Goal: Task Accomplishment & Management: Manage account settings

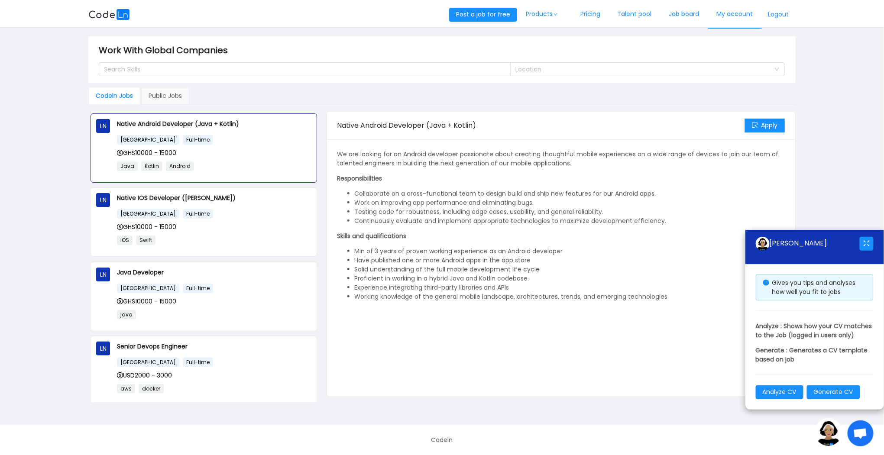
click at [733, 18] on link "My account" at bounding box center [735, 14] width 54 height 29
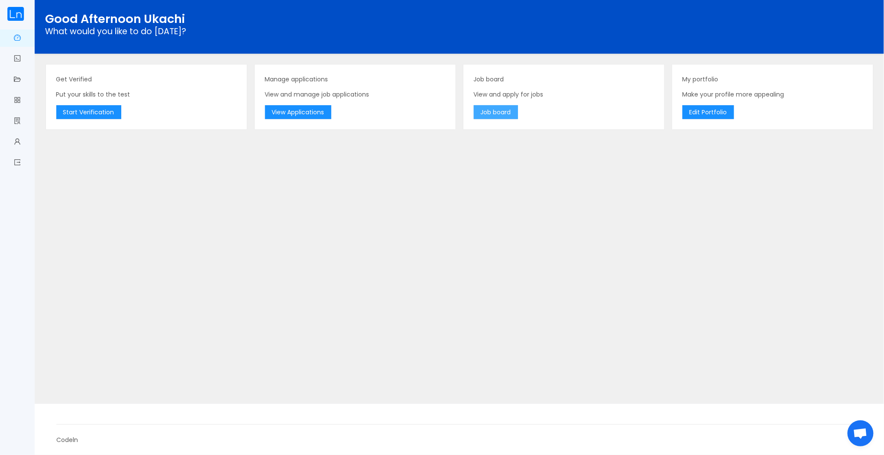
click at [513, 112] on button "Job board" at bounding box center [496, 112] width 44 height 14
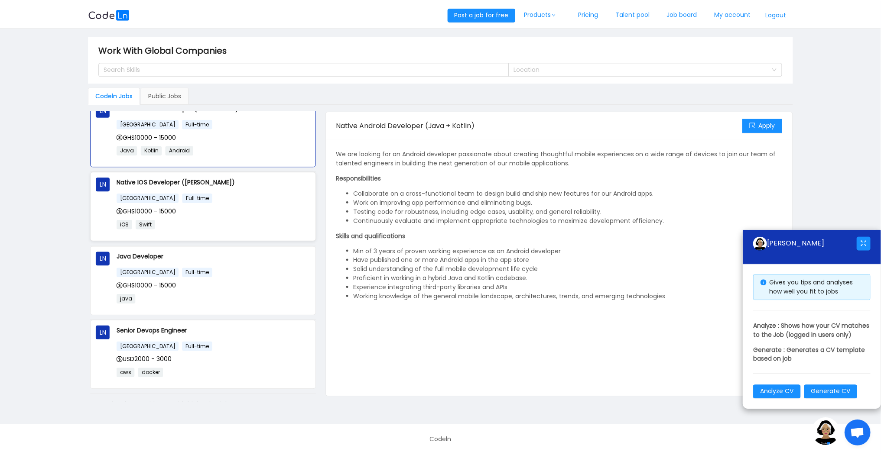
scroll to position [15, 0]
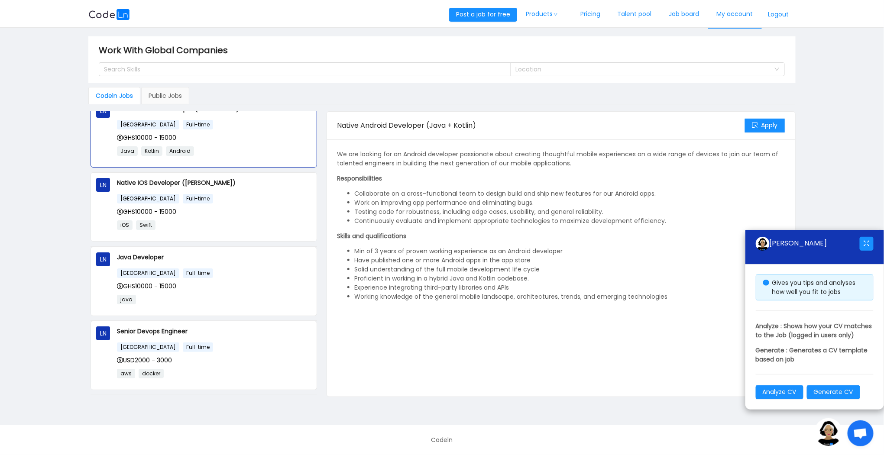
click at [754, 12] on link "My account" at bounding box center [735, 14] width 54 height 29
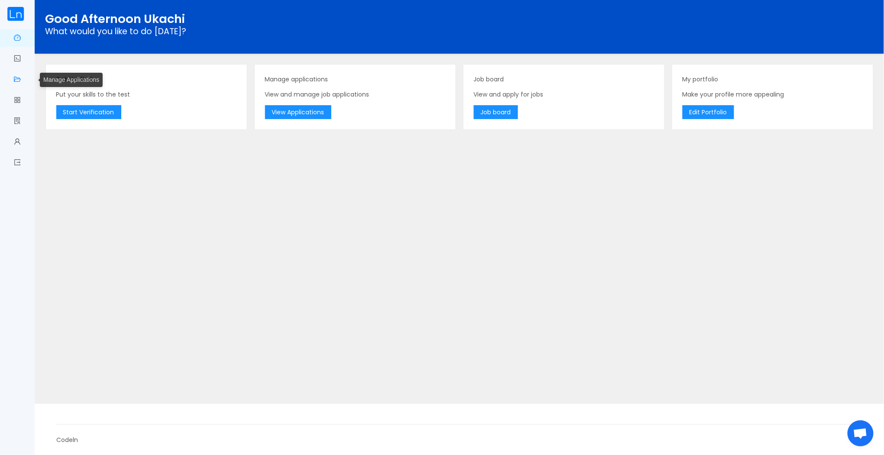
click at [21, 79] on span "Manage Applications" at bounding box center [21, 79] width 0 height 17
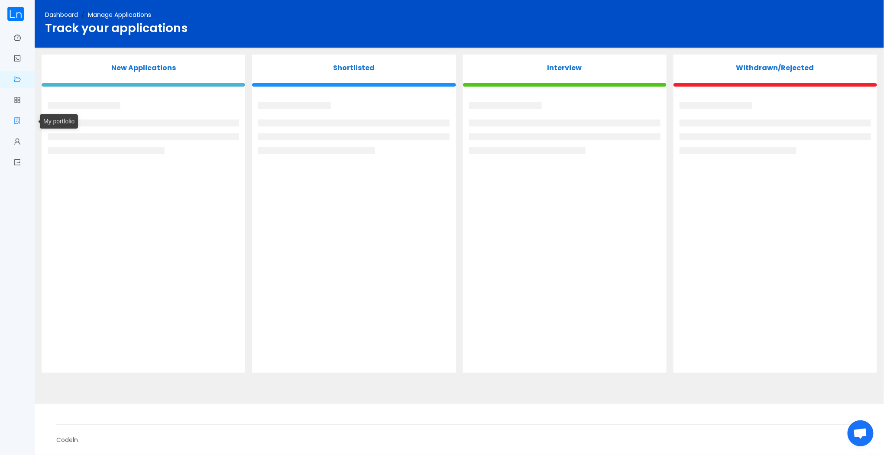
click at [14, 120] on link "My portfolio" at bounding box center [17, 122] width 7 height 18
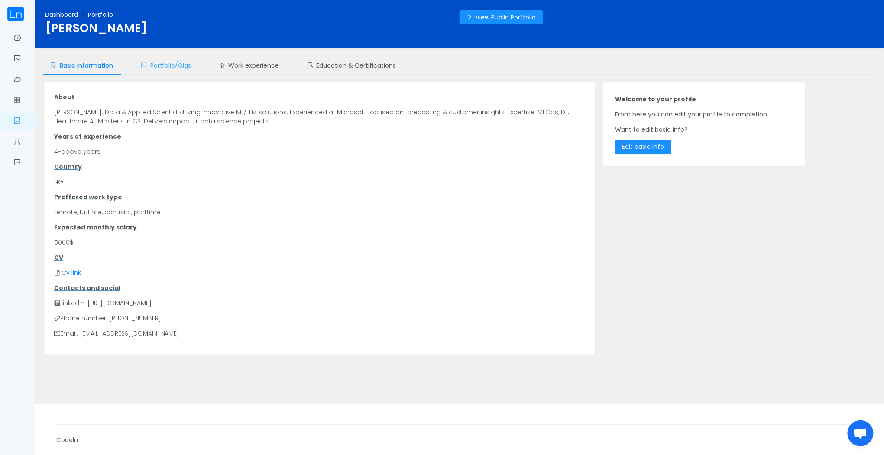
click at [185, 58] on div "Portfolio/Gigs" at bounding box center [166, 65] width 65 height 19
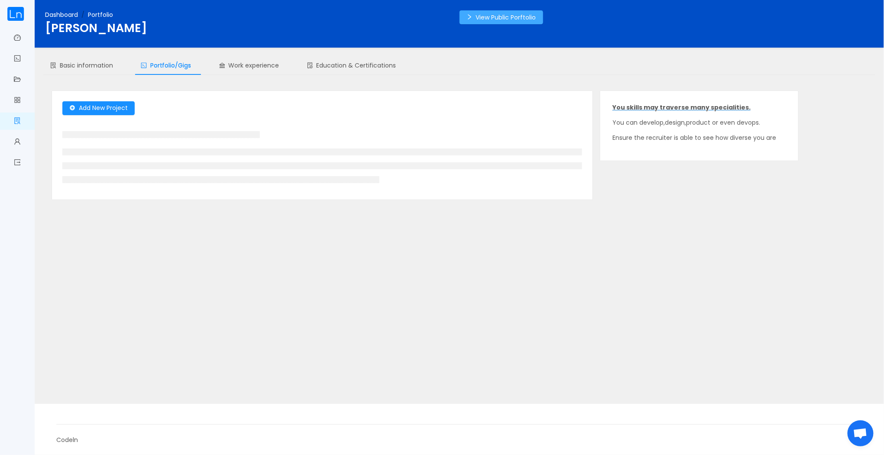
click at [484, 22] on button "View Public Porftolio" at bounding box center [502, 17] width 84 height 14
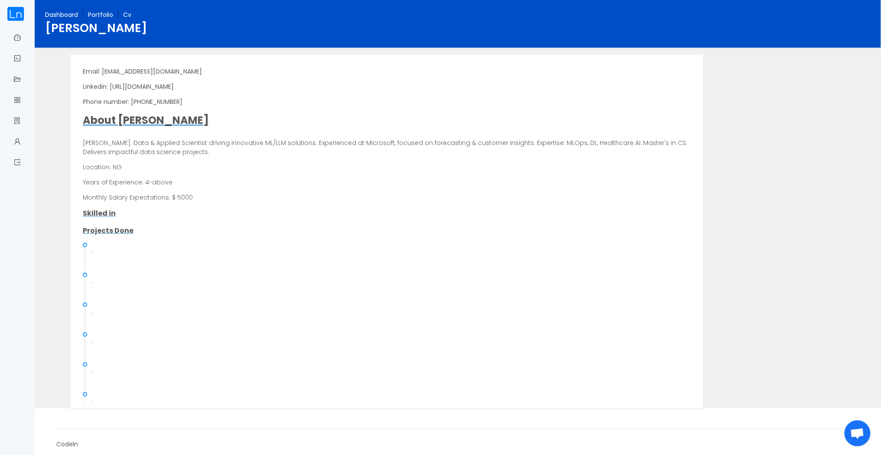
click at [101, 16] on link "Portfolio" at bounding box center [100, 14] width 25 height 9
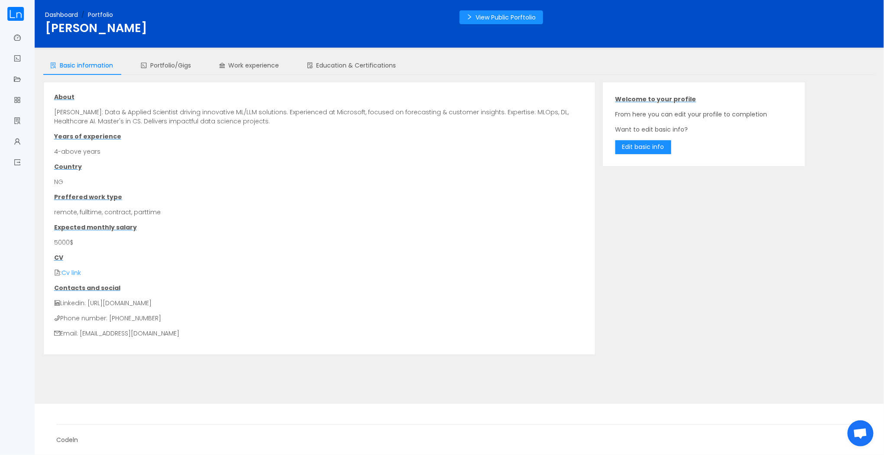
click at [78, 271] on link "Cv link" at bounding box center [71, 273] width 19 height 9
click at [163, 68] on span "Portfolio/Gigs" at bounding box center [166, 65] width 51 height 9
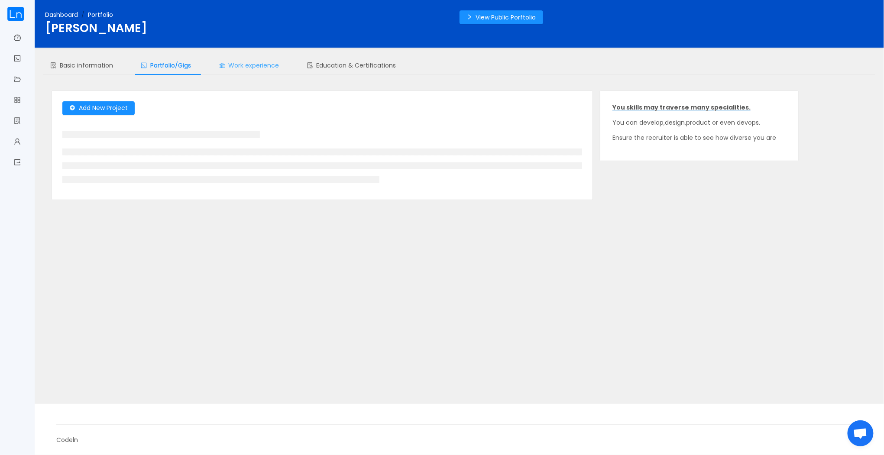
click at [255, 70] on div "Work experience" at bounding box center [249, 65] width 74 height 19
